Goal: Transaction & Acquisition: Purchase product/service

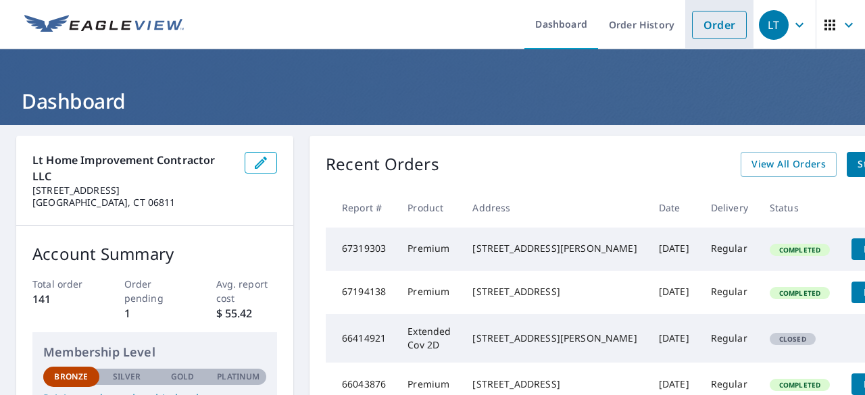
click at [725, 26] on link "Order" at bounding box center [719, 25] width 55 height 28
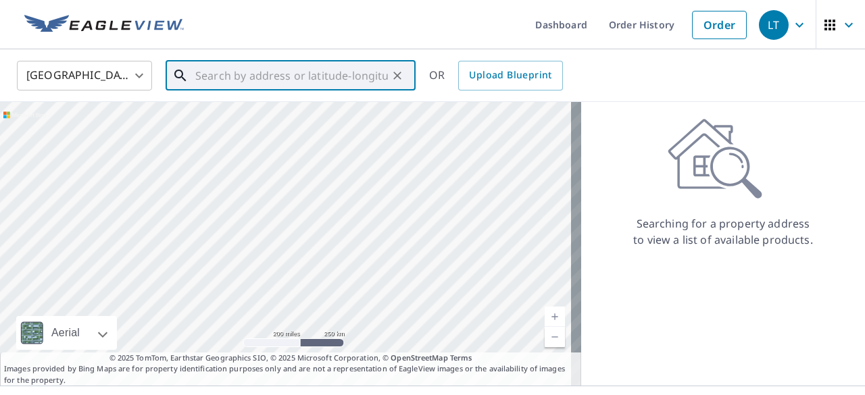
click at [247, 71] on input "text" at bounding box center [291, 76] width 192 height 38
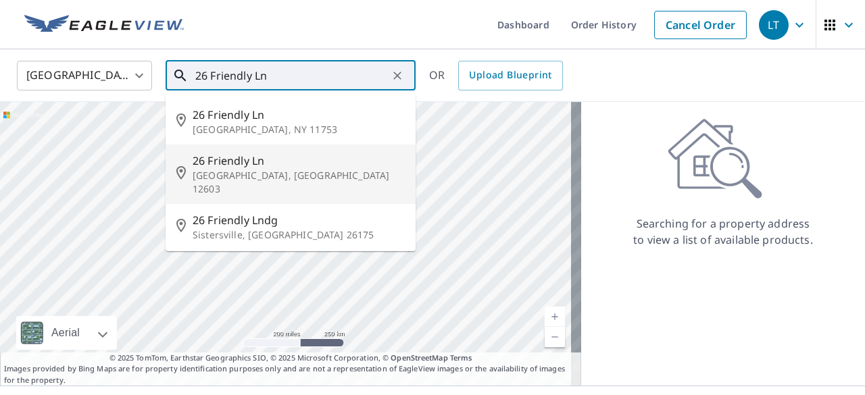
click at [280, 168] on span "26 Friendly Ln" at bounding box center [298, 161] width 212 height 16
type input "26 Friendly Ln Poughkeepsie, NY 12603"
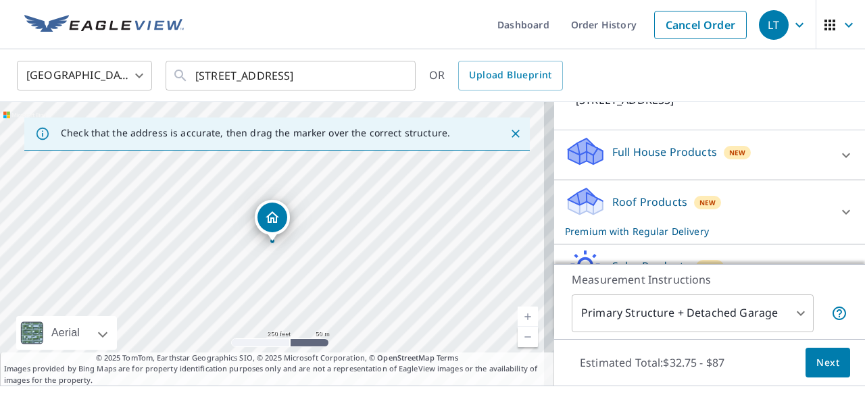
scroll to position [190, 0]
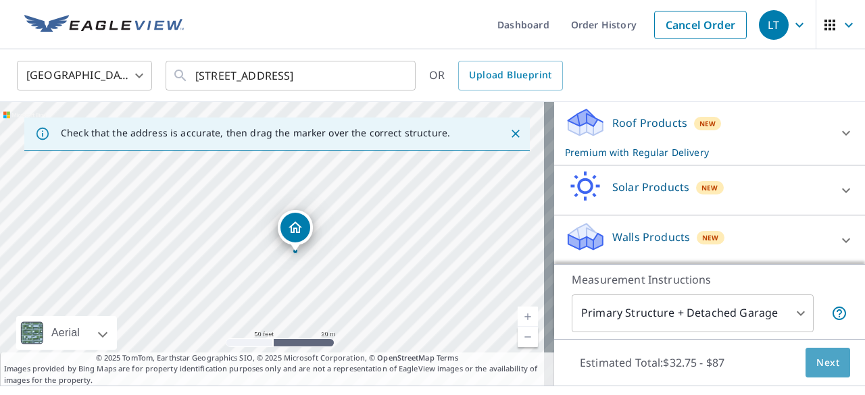
click at [816, 359] on span "Next" at bounding box center [827, 363] width 23 height 17
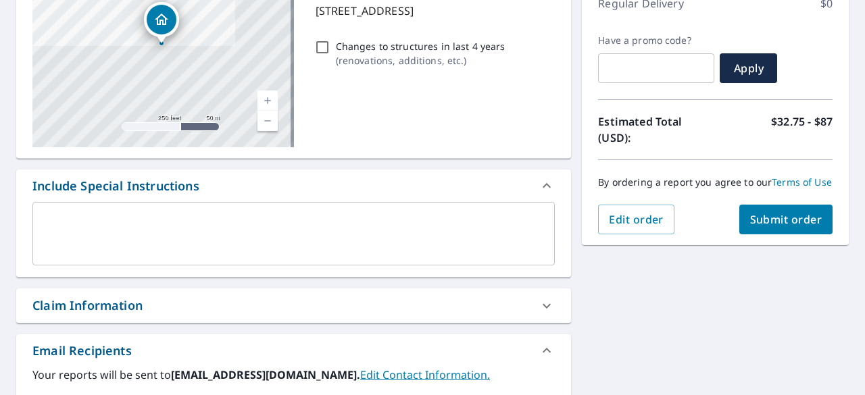
scroll to position [203, 0]
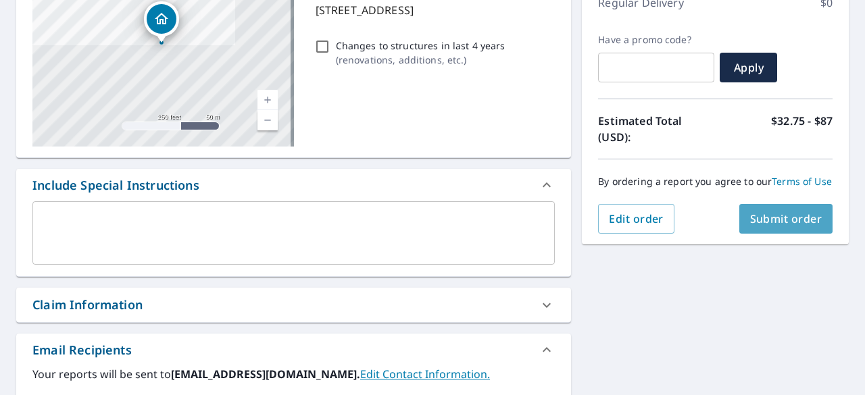
click at [794, 226] on span "Submit order" at bounding box center [786, 218] width 72 height 15
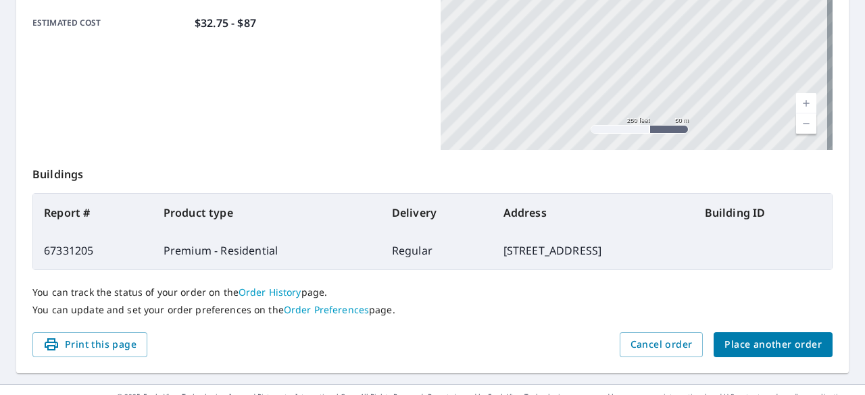
scroll to position [390, 0]
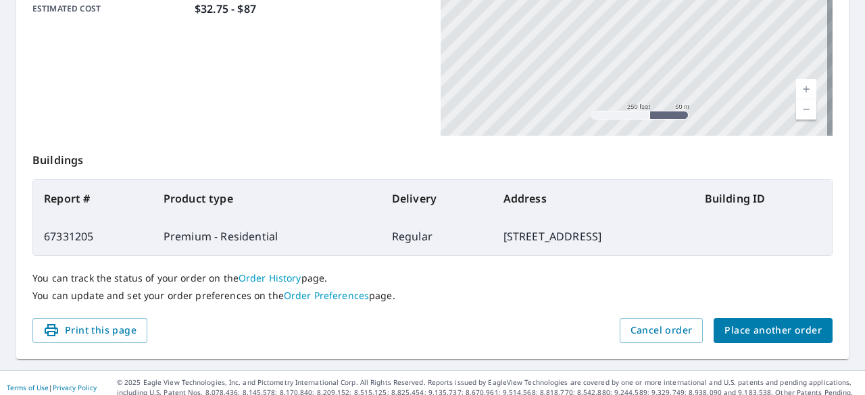
click at [775, 322] on span "Place another order" at bounding box center [772, 330] width 97 height 17
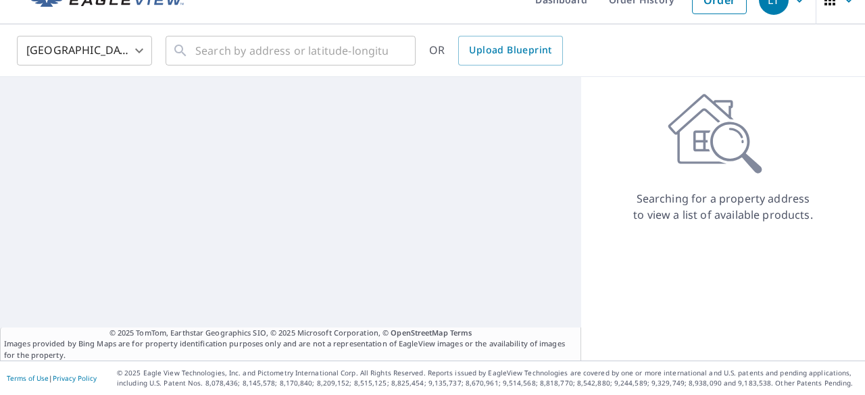
scroll to position [24, 0]
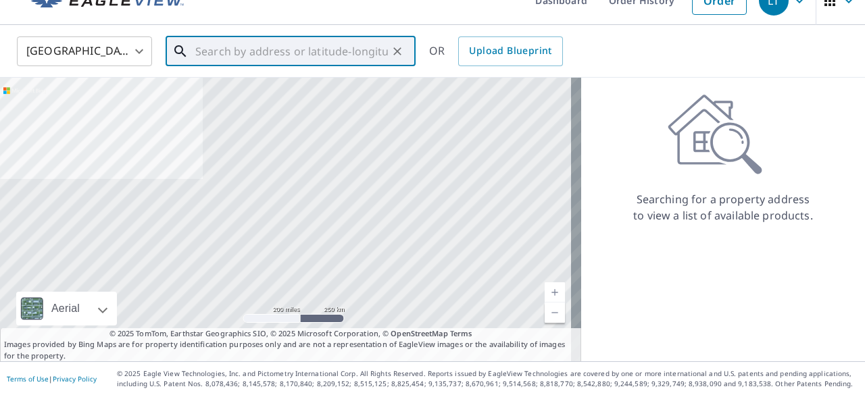
click at [303, 53] on input "text" at bounding box center [291, 51] width 192 height 38
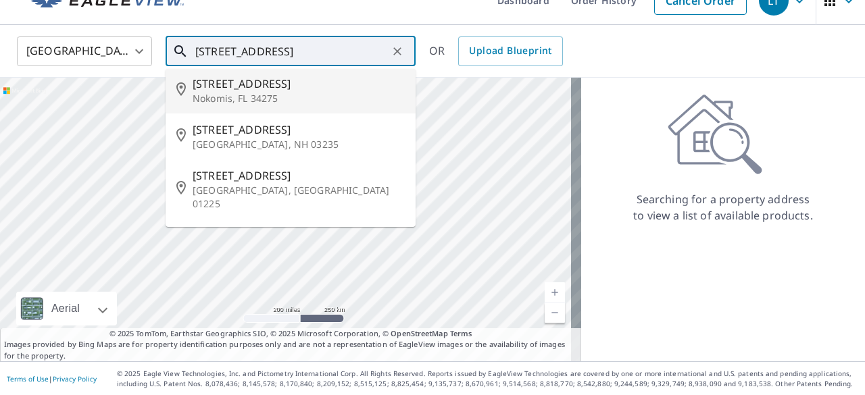
scroll to position [0, 0]
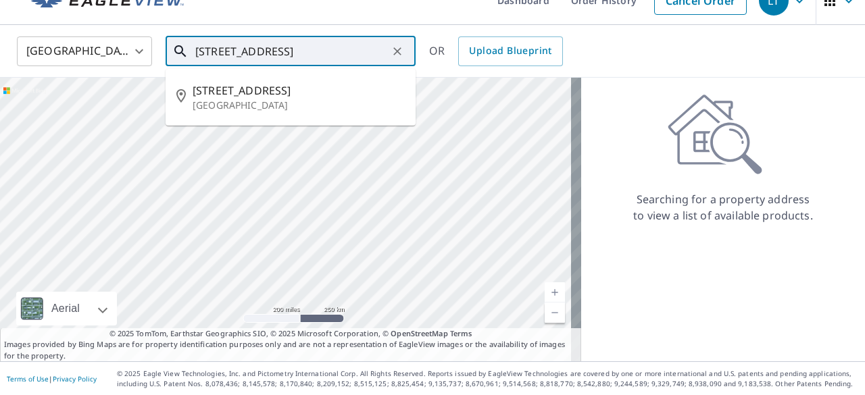
click at [296, 97] on span "210 Lake Shore Dr" at bounding box center [298, 90] width 212 height 16
type input "210 Lake Shore Dr Pleasant Valley, NY 12569"
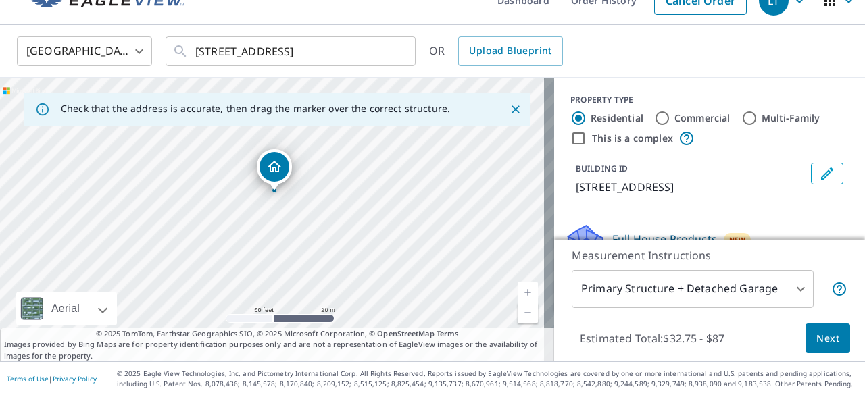
drag, startPoint x: 291, startPoint y: 211, endPoint x: 293, endPoint y: 185, distance: 26.4
click at [293, 185] on div "210 Lakeshore Dr Pleasant Valley, NY 12569" at bounding box center [277, 220] width 554 height 284
drag, startPoint x: 324, startPoint y: 165, endPoint x: 311, endPoint y: 202, distance: 38.9
click at [311, 202] on div "210 Lakeshore Dr Pleasant Valley, NY 12569" at bounding box center [277, 220] width 554 height 284
drag, startPoint x: 261, startPoint y: 213, endPoint x: 249, endPoint y: 208, distance: 13.3
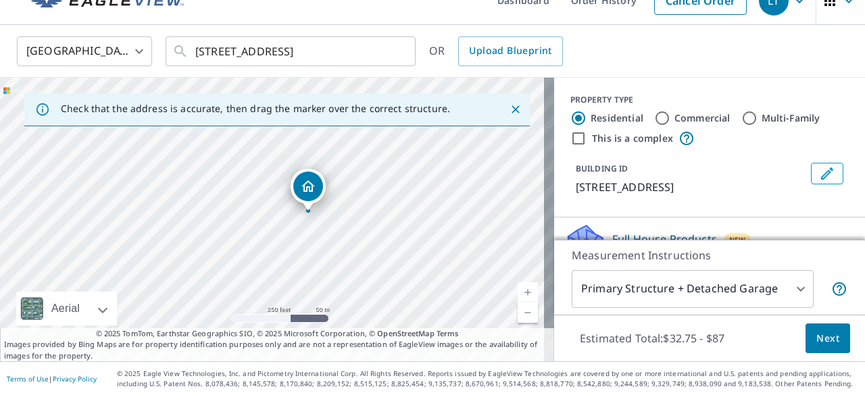
click at [819, 338] on span "Next" at bounding box center [827, 338] width 23 height 17
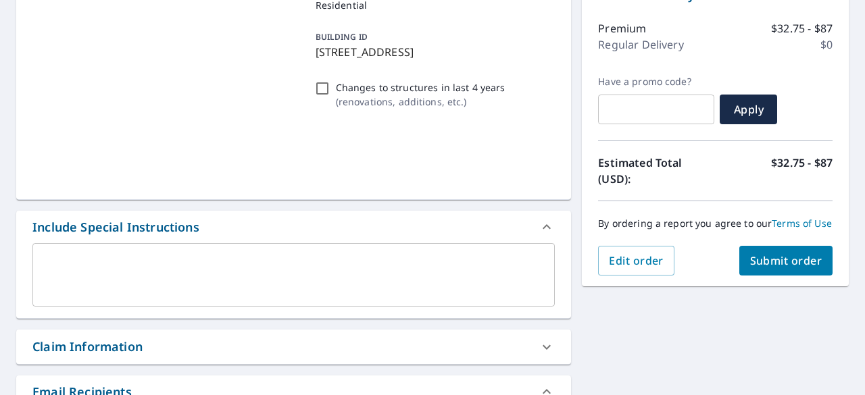
scroll to position [161, 0]
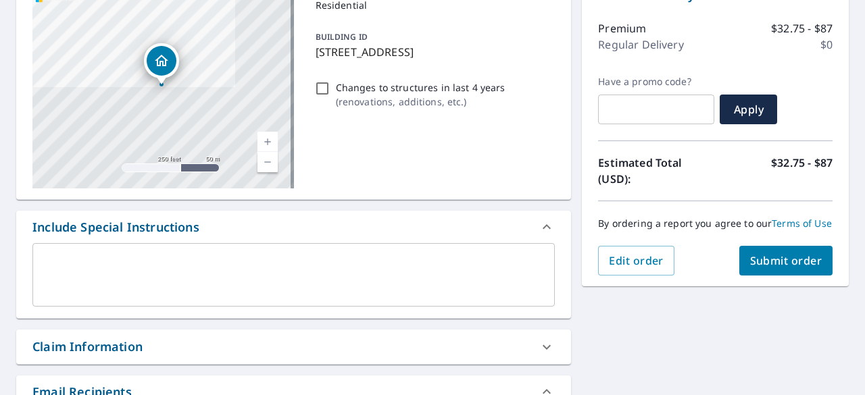
click at [786, 268] on span "Submit order" at bounding box center [786, 260] width 72 height 15
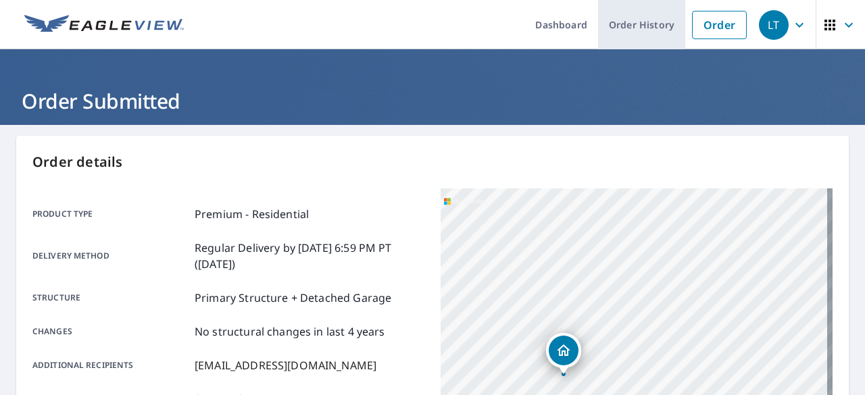
click at [631, 21] on link "Order History" at bounding box center [641, 24] width 87 height 49
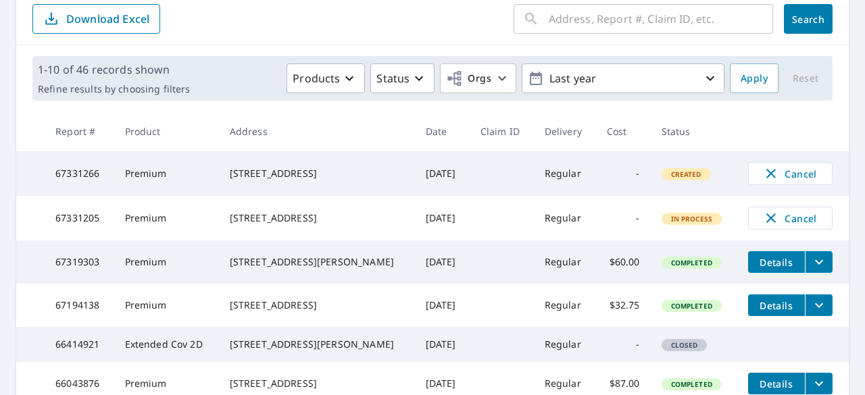
scroll to position [149, 0]
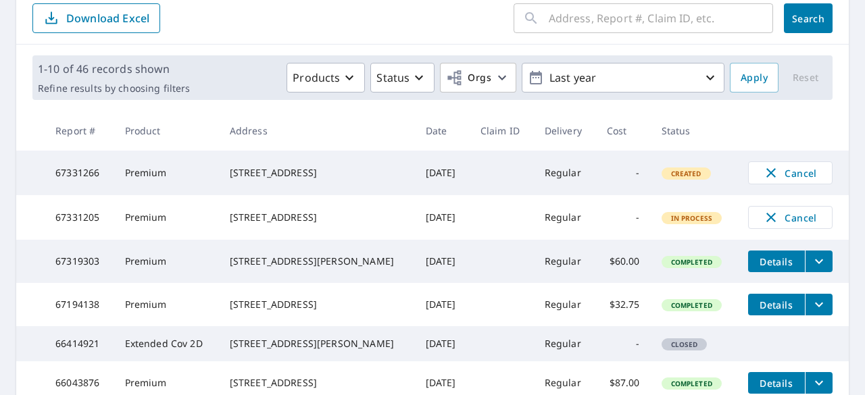
click at [552, 173] on td "Regular" at bounding box center [565, 173] width 62 height 45
click at [596, 176] on td "-" at bounding box center [623, 173] width 55 height 45
click at [174, 172] on td "Premium" at bounding box center [166, 173] width 105 height 45
click at [261, 180] on div "[STREET_ADDRESS]" at bounding box center [317, 173] width 174 height 14
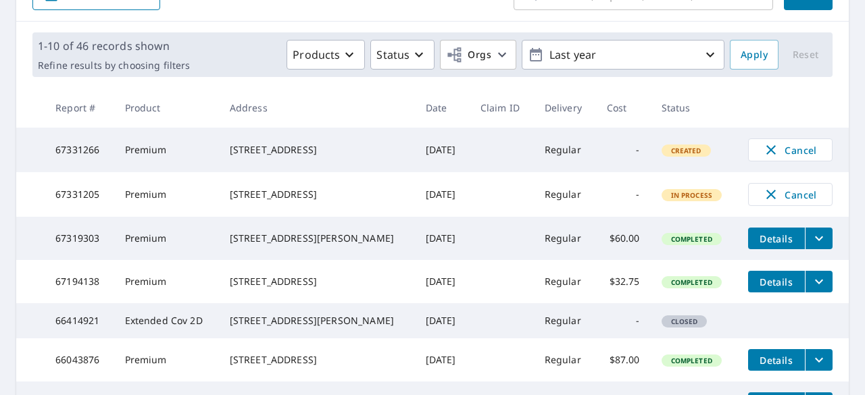
scroll to position [0, 0]
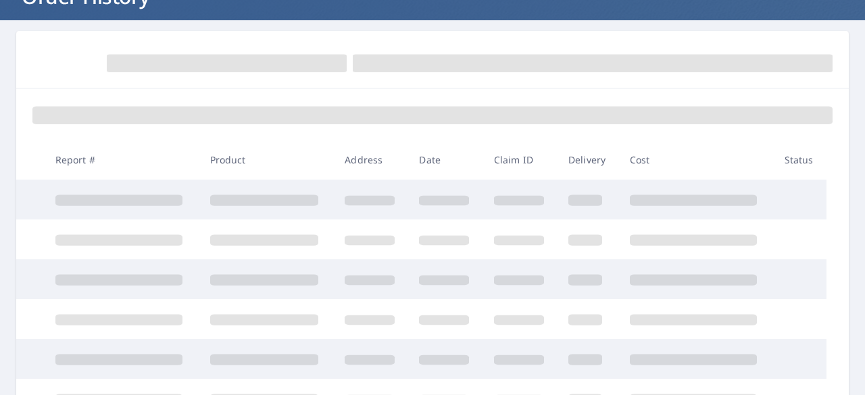
scroll to position [105, 0]
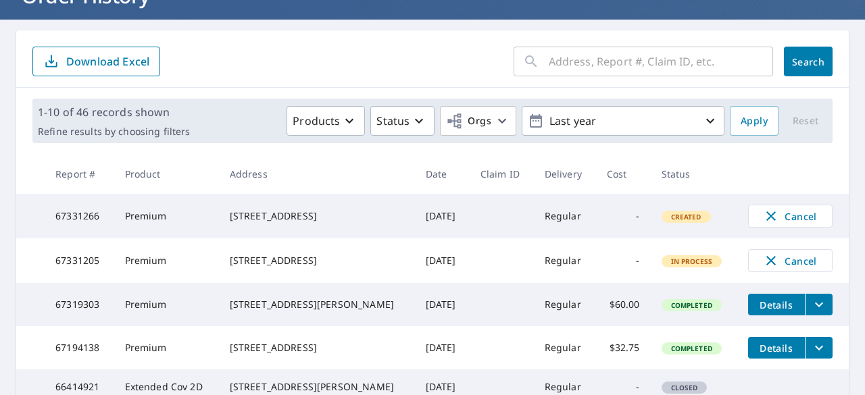
click at [336, 222] on div "[STREET_ADDRESS]" at bounding box center [317, 216] width 174 height 14
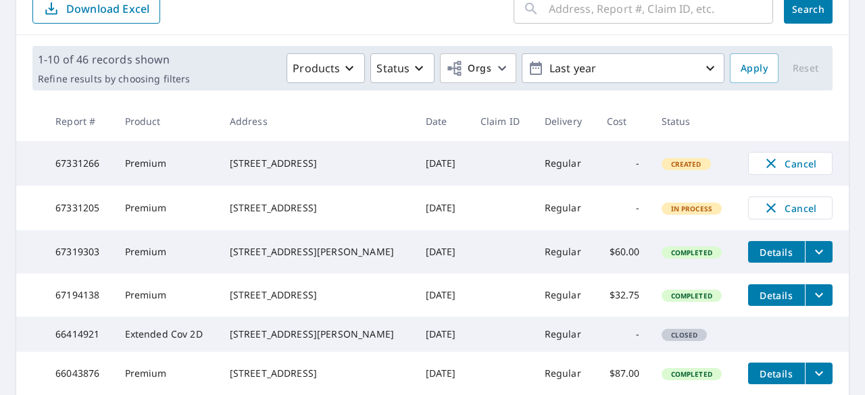
scroll to position [160, 0]
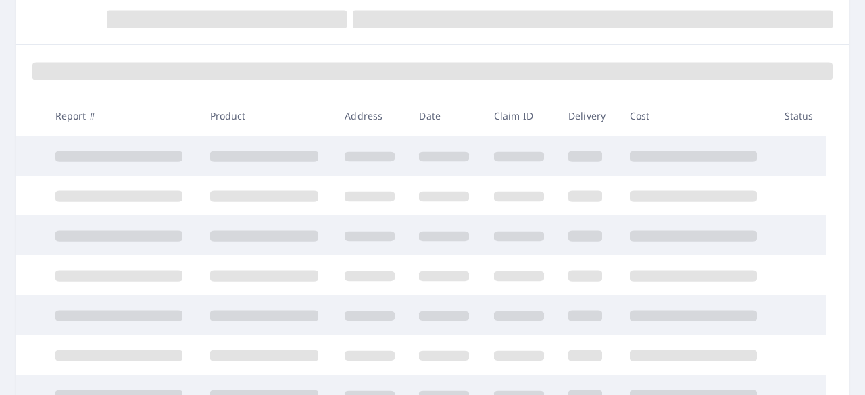
scroll to position [149, 0]
